Goal: Information Seeking & Learning: Learn about a topic

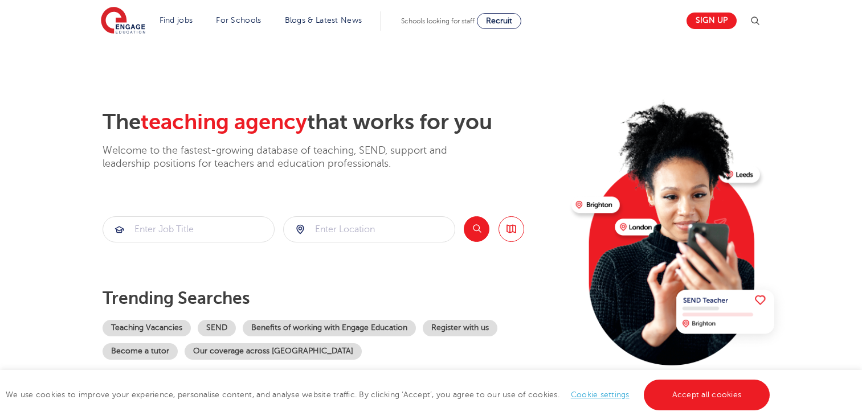
scroll to position [57, 0]
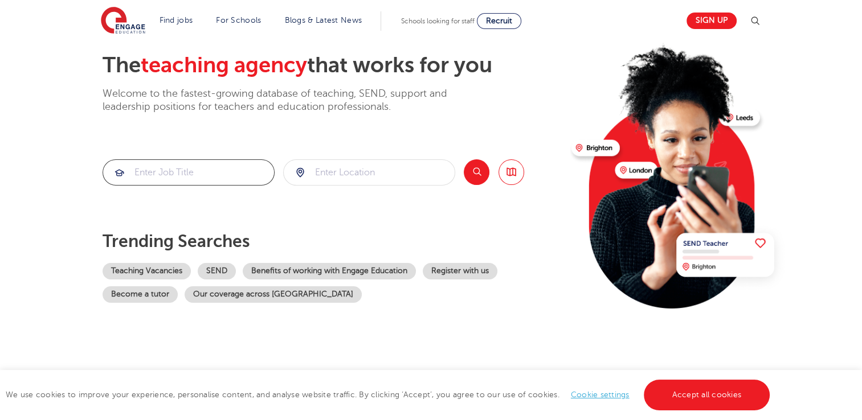
click at [151, 162] on input "search" at bounding box center [188, 172] width 171 height 25
click at [158, 269] on link "Teaching Vacancies" at bounding box center [147, 271] width 88 height 17
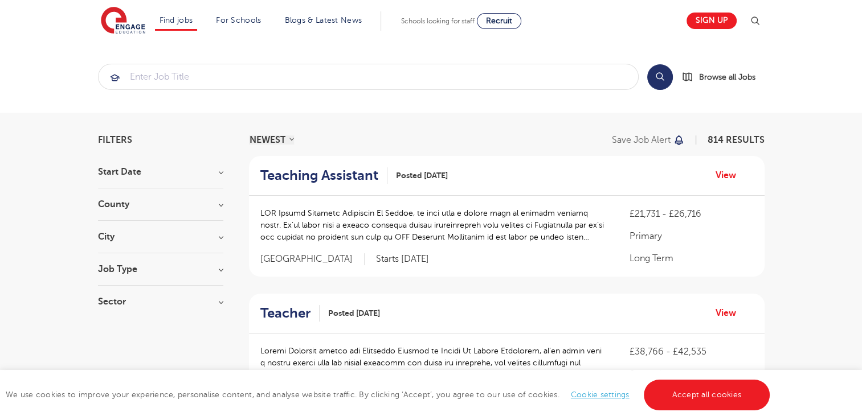
click at [209, 174] on h3 "Start Date" at bounding box center [160, 172] width 125 height 9
click at [115, 212] on label "November 84" at bounding box center [147, 213] width 64 height 15
click at [115, 212] on input "November 84" at bounding box center [118, 211] width 7 height 7
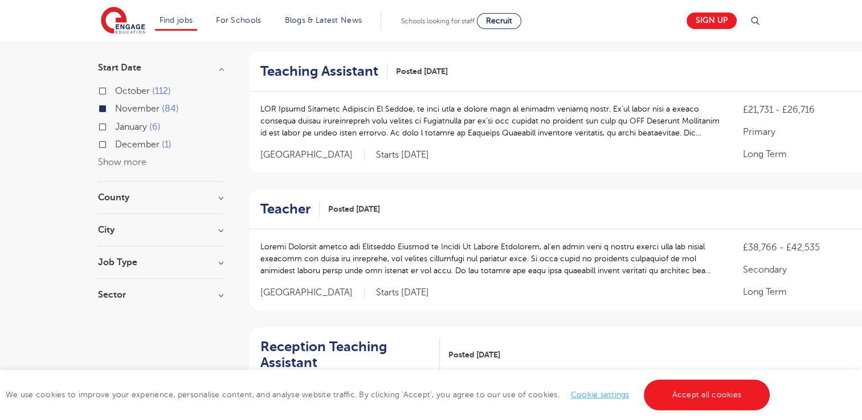
scroll to position [114, 0]
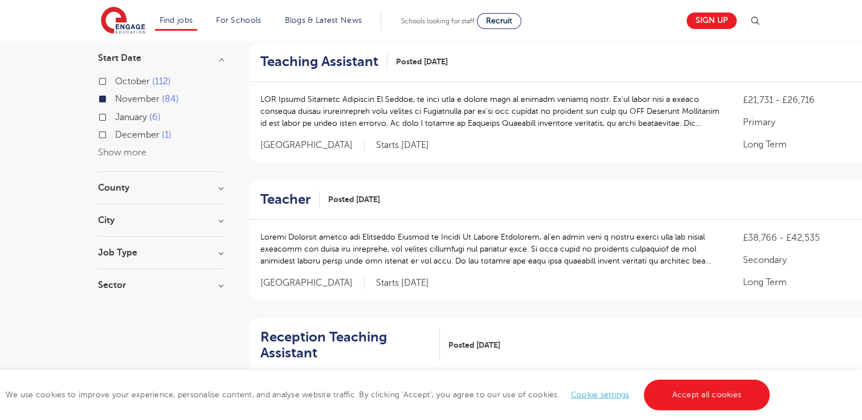
click at [181, 190] on h3 "County" at bounding box center [160, 187] width 125 height 9
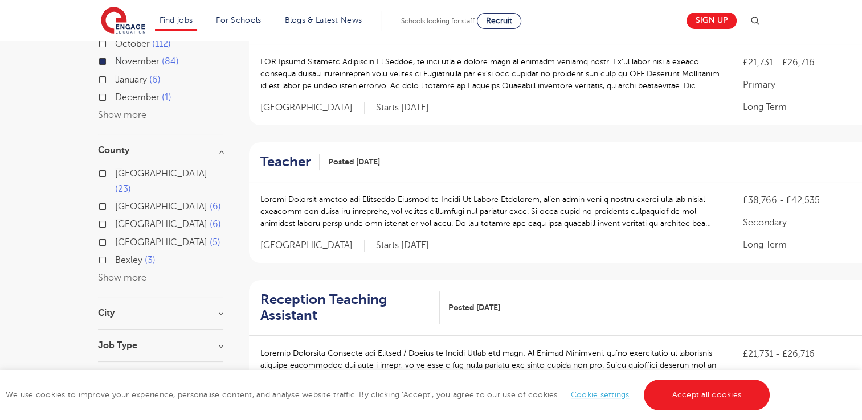
scroll to position [171, 0]
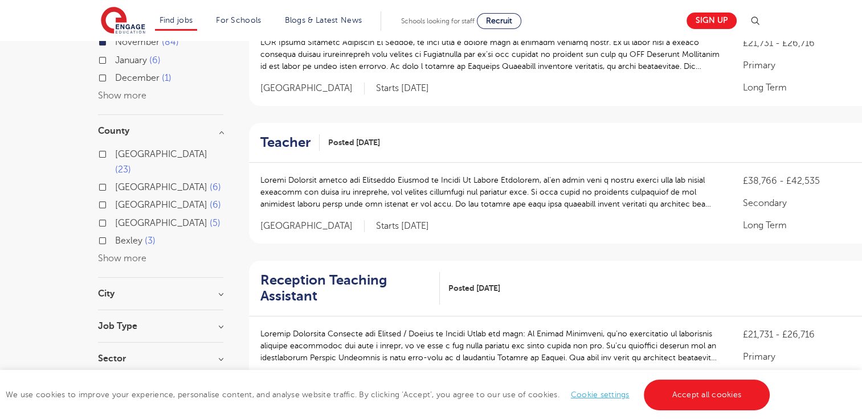
drag, startPoint x: 157, startPoint y: 284, endPoint x: 160, endPoint y: 272, distance: 11.7
click at [157, 289] on div "City Leeds 23 Bexley 3 Bromley 3 Merton 3 Oxford 3 Show more" at bounding box center [160, 299] width 125 height 21
click at [161, 268] on section "Start Date October 112 November 84 January 6 December 1 Show more County Leeds …" at bounding box center [160, 186] width 125 height 378
drag, startPoint x: 97, startPoint y: 279, endPoint x: 105, endPoint y: 279, distance: 8.6
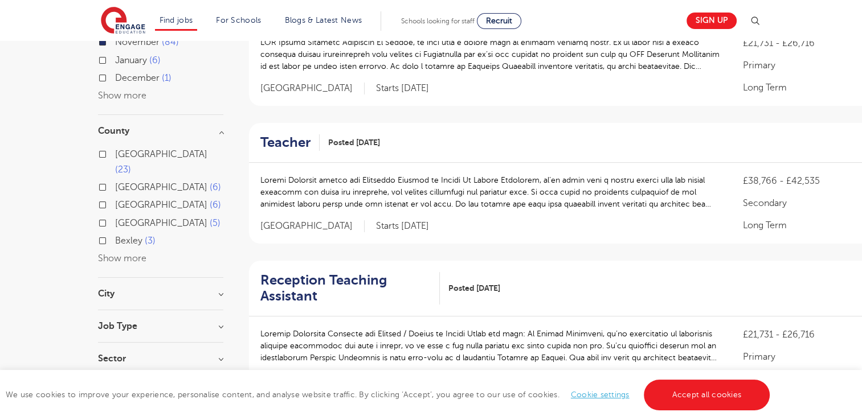
click at [116, 289] on h3 "City" at bounding box center [160, 293] width 125 height 9
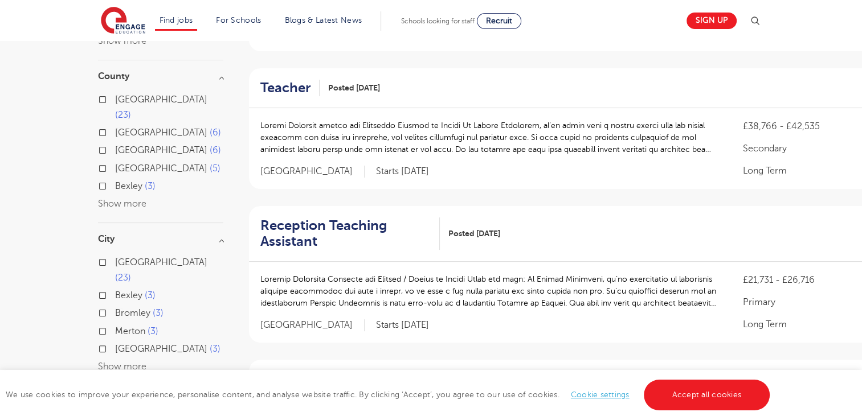
scroll to position [285, 0]
